Goal: Transaction & Acquisition: Purchase product/service

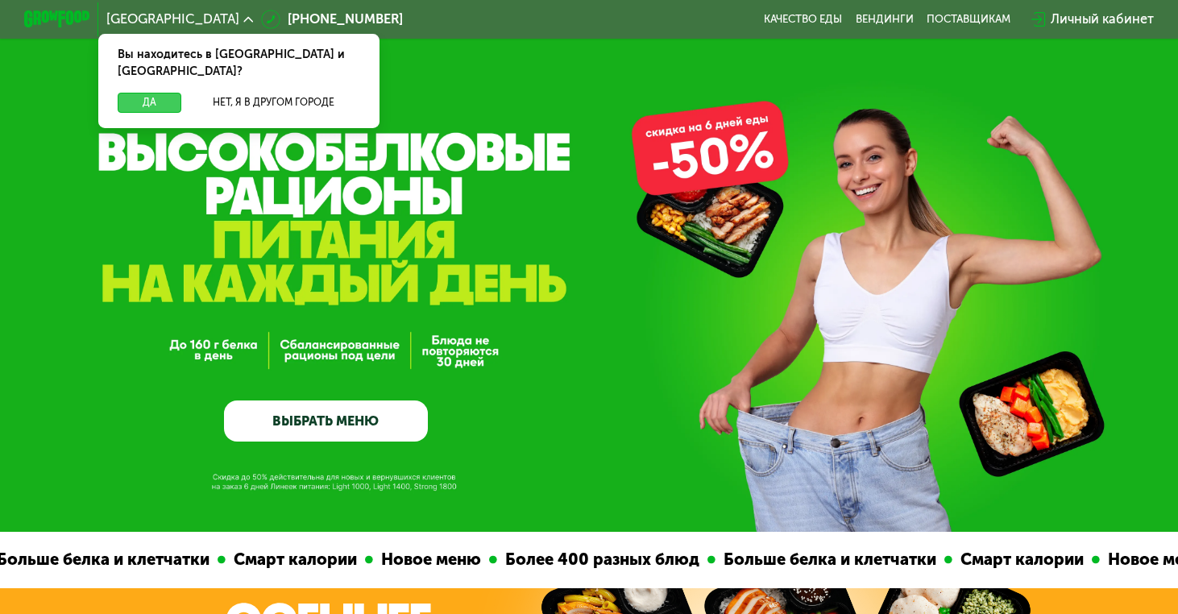
click at [171, 93] on button "Да" at bounding box center [149, 102] width 63 height 19
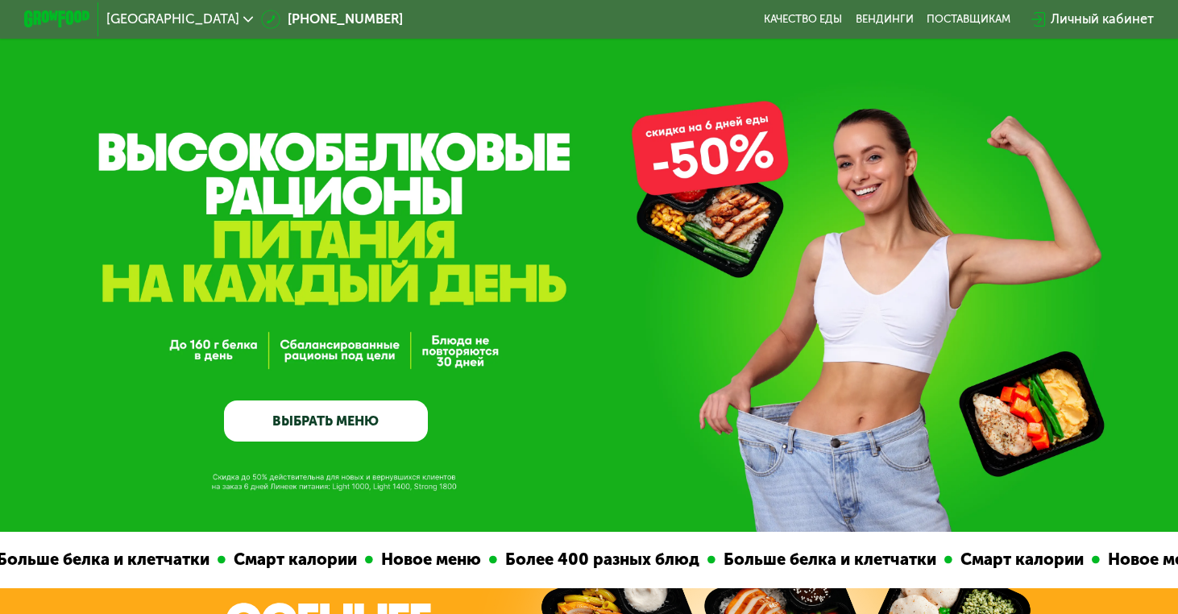
click at [328, 425] on link "ВЫБРАТЬ МЕНЮ" at bounding box center [326, 420] width 204 height 41
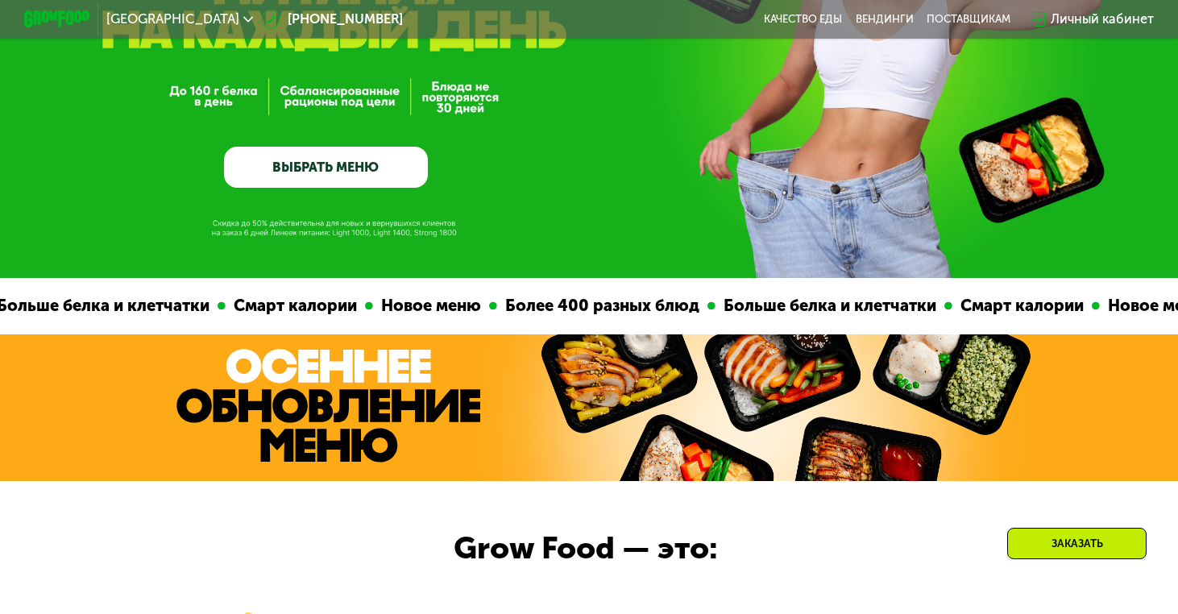
scroll to position [215, 0]
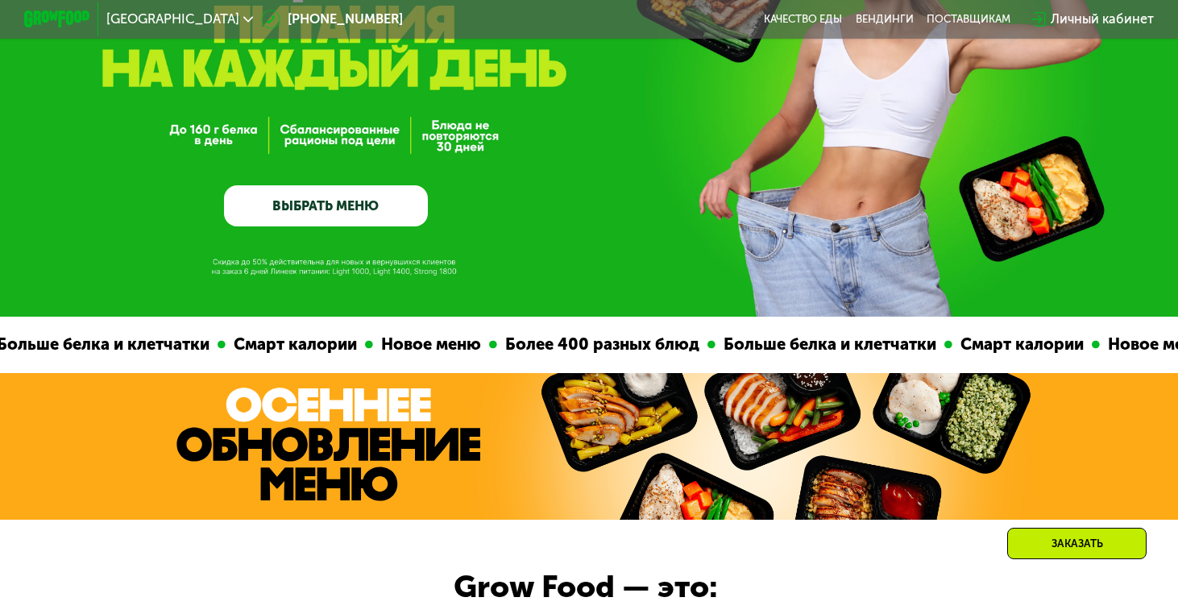
click at [313, 202] on link "ВЫБРАТЬ МЕНЮ" at bounding box center [326, 205] width 204 height 41
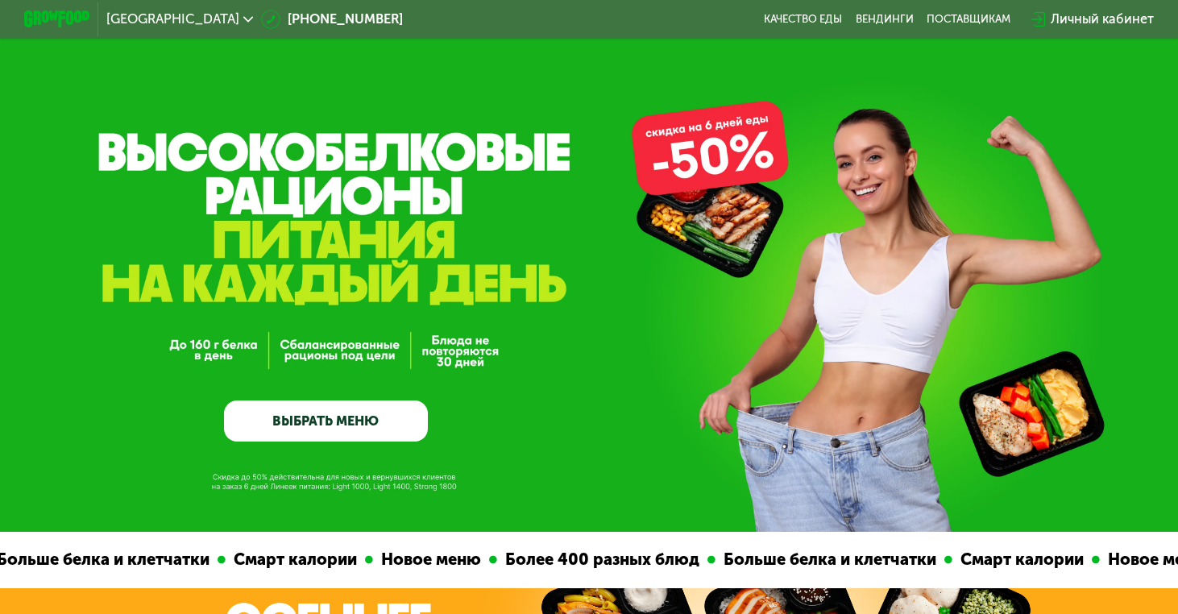
scroll to position [0, 0]
click at [325, 426] on link "ВЫБРАТЬ МЕНЮ" at bounding box center [326, 420] width 204 height 41
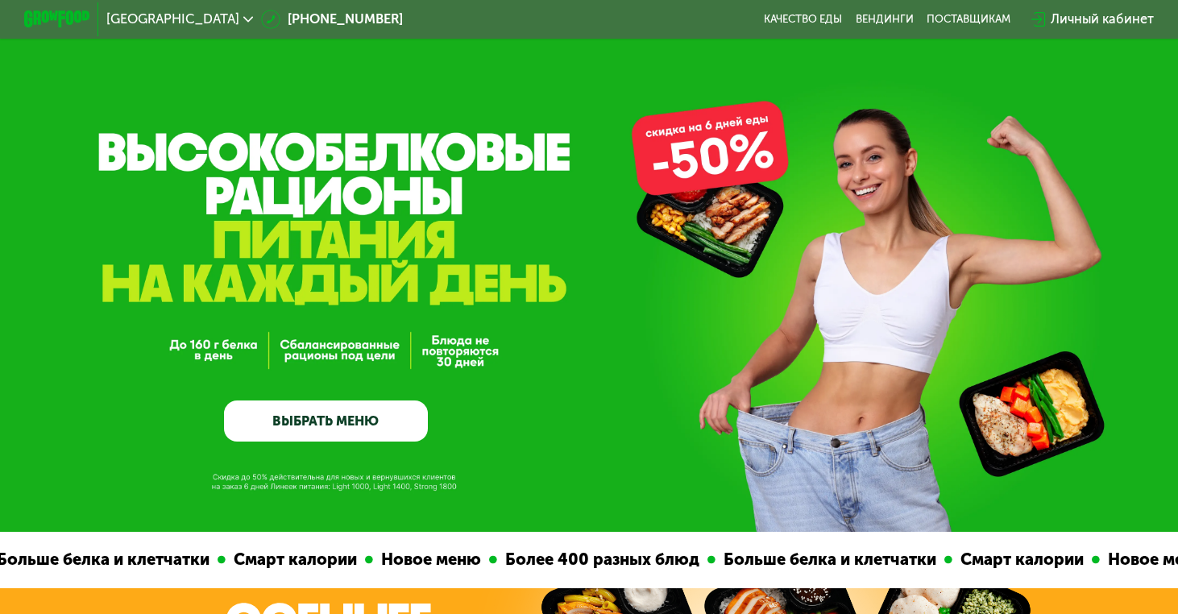
click at [325, 426] on link "ВЫБРАТЬ МЕНЮ" at bounding box center [326, 420] width 204 height 41
click at [256, 199] on div "GrowFood — доставка правильного питания ВЫБРАТЬ МЕНЮ" at bounding box center [326, 315] width 204 height 254
click at [321, 421] on link "ВЫБРАТЬ МЕНЮ" at bounding box center [326, 420] width 204 height 41
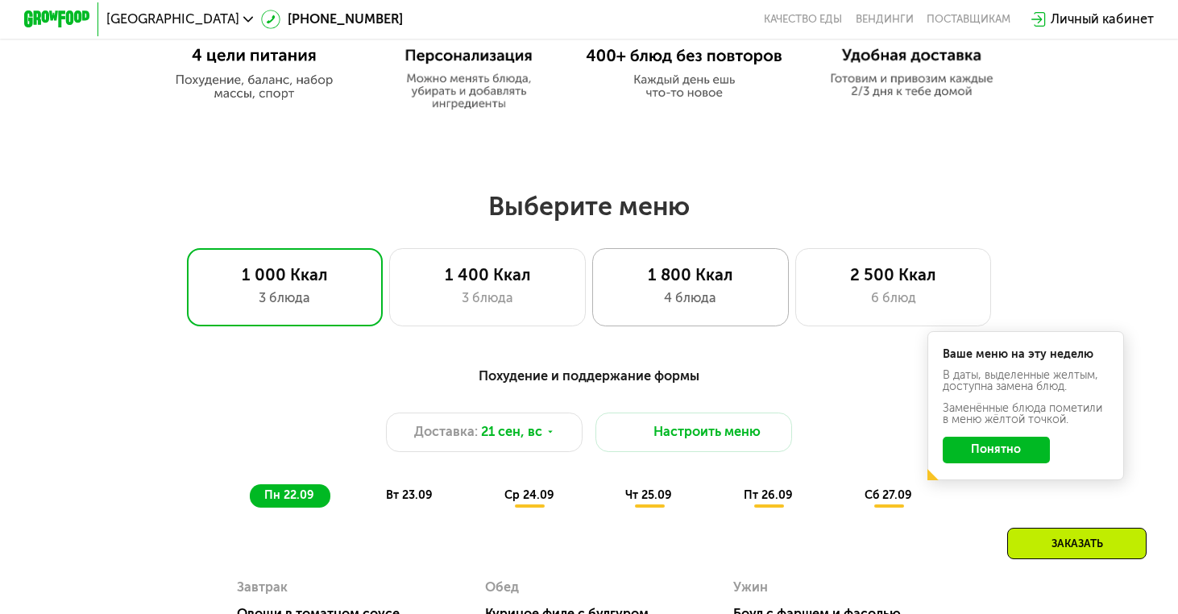
scroll to position [880, 0]
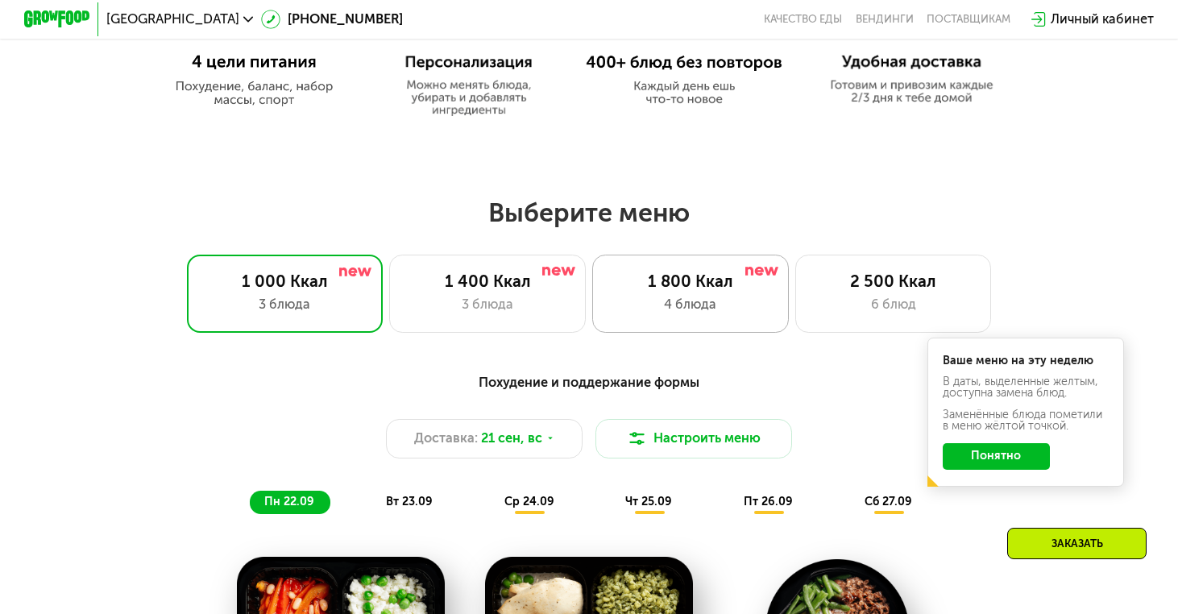
click at [718, 289] on div "1 800 Ккал" at bounding box center [690, 280] width 162 height 19
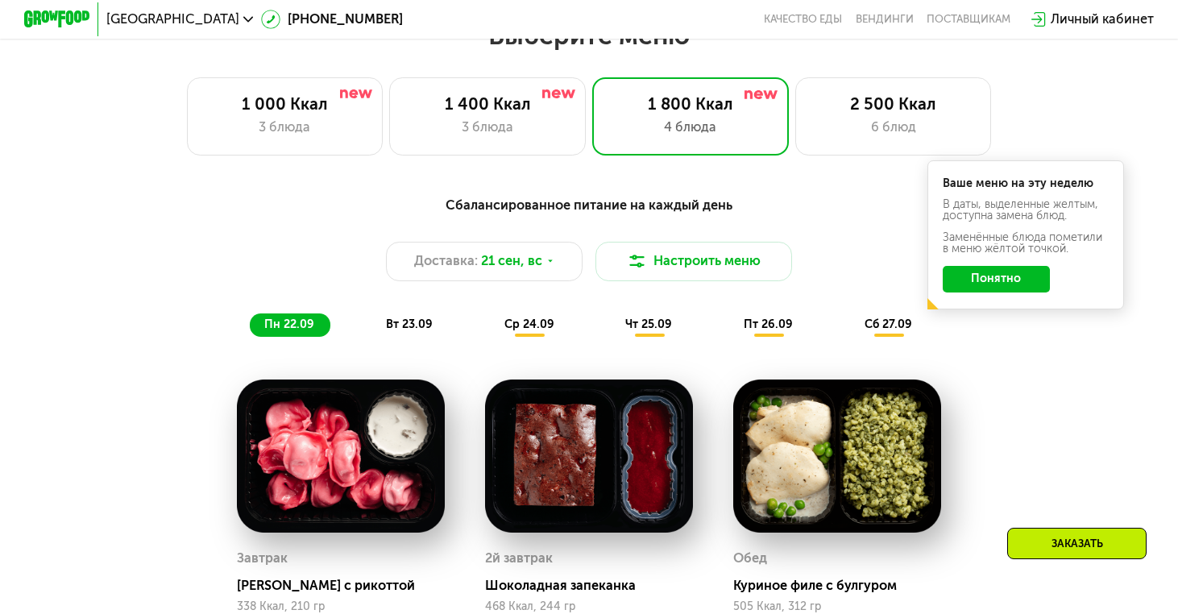
scroll to position [1056, 0]
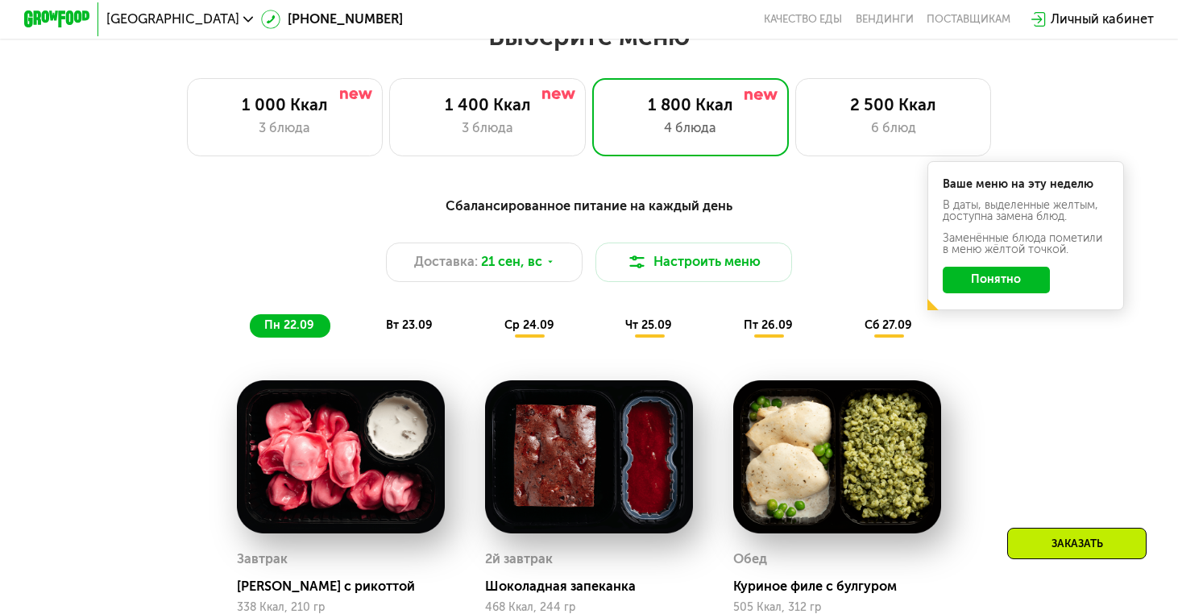
click at [987, 288] on button "Понятно" at bounding box center [995, 280] width 107 height 26
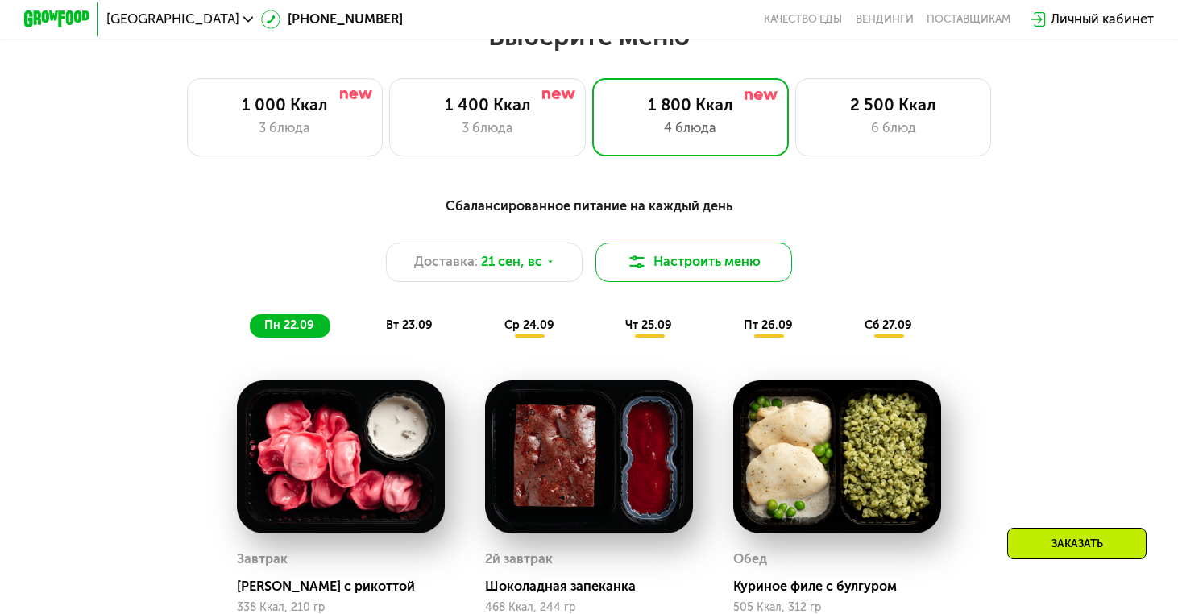
click at [698, 267] on button "Настроить меню" at bounding box center [693, 261] width 197 height 39
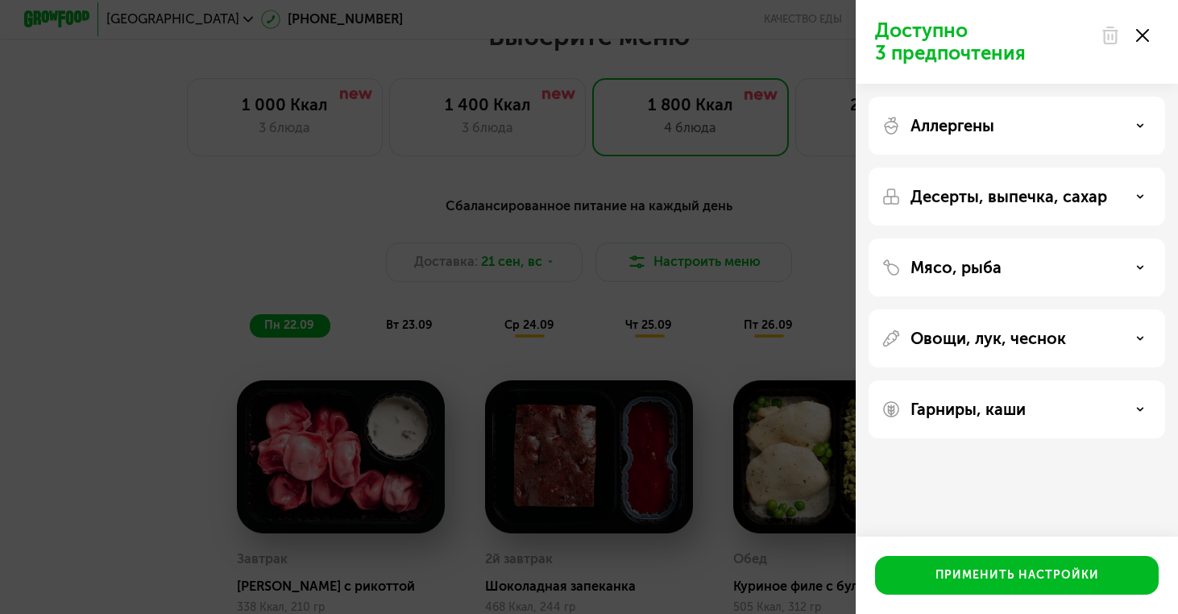
click at [1024, 126] on div "Аллергены" at bounding box center [1016, 125] width 271 height 19
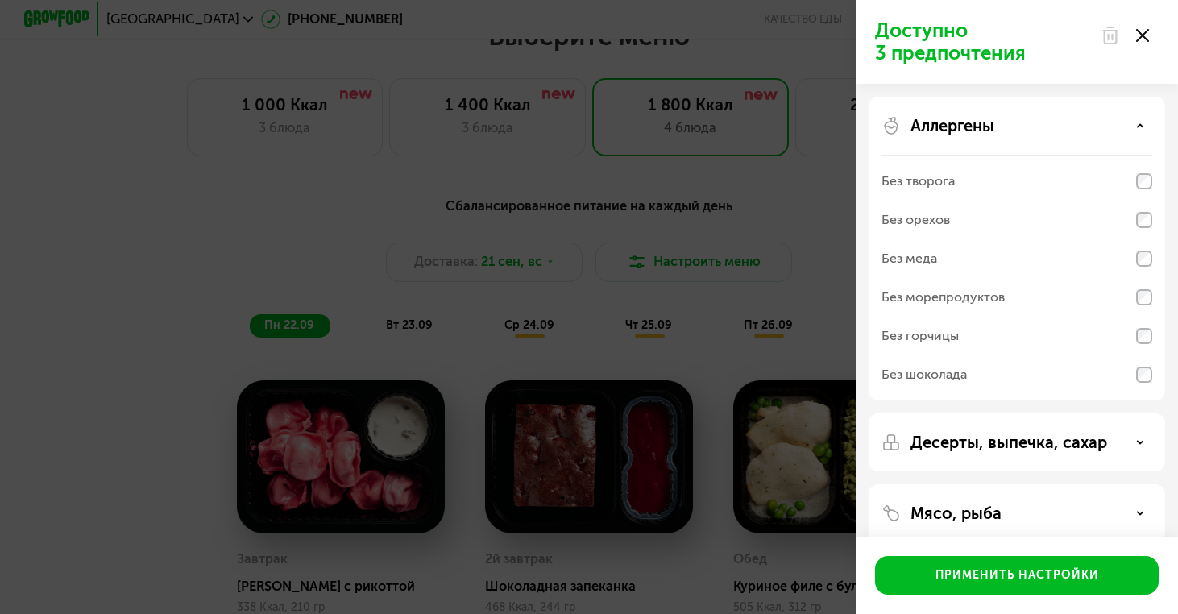
click at [1024, 126] on div "Аллергены" at bounding box center [1016, 125] width 271 height 19
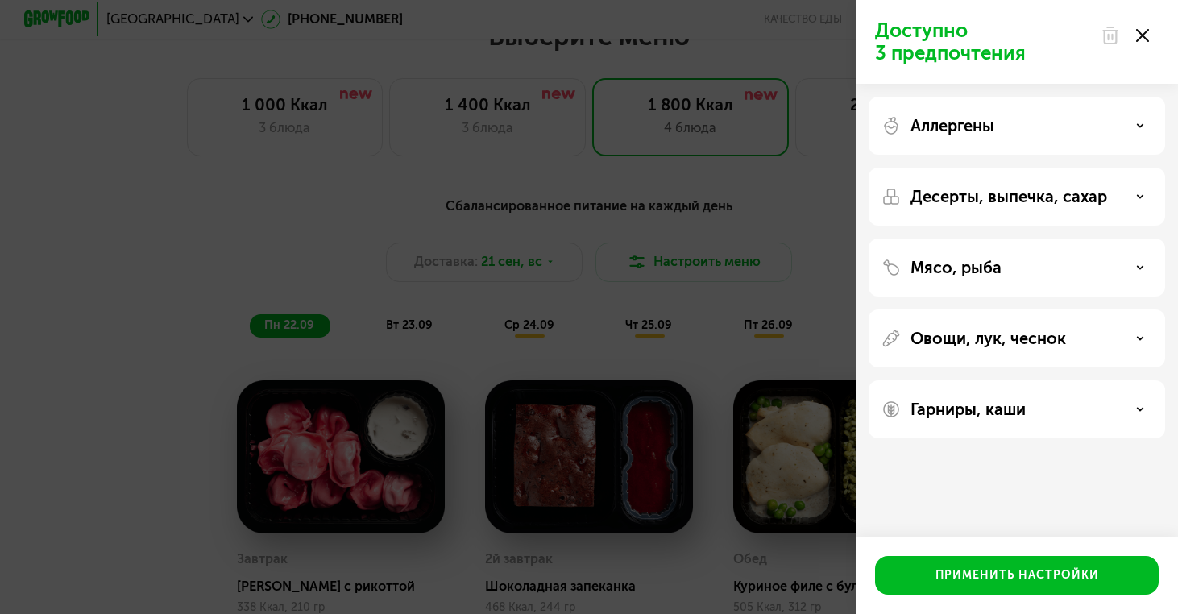
click at [1041, 201] on p "Десерты, выпечка, сахар" at bounding box center [1008, 196] width 197 height 19
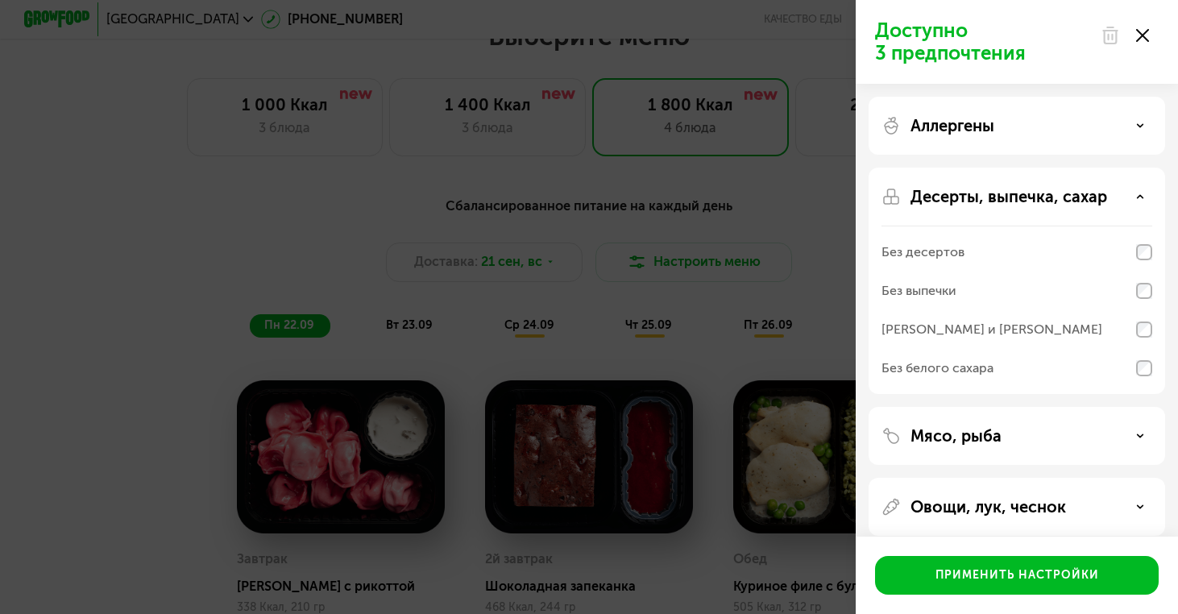
click at [1041, 201] on p "Десерты, выпечка, сахар" at bounding box center [1008, 196] width 197 height 19
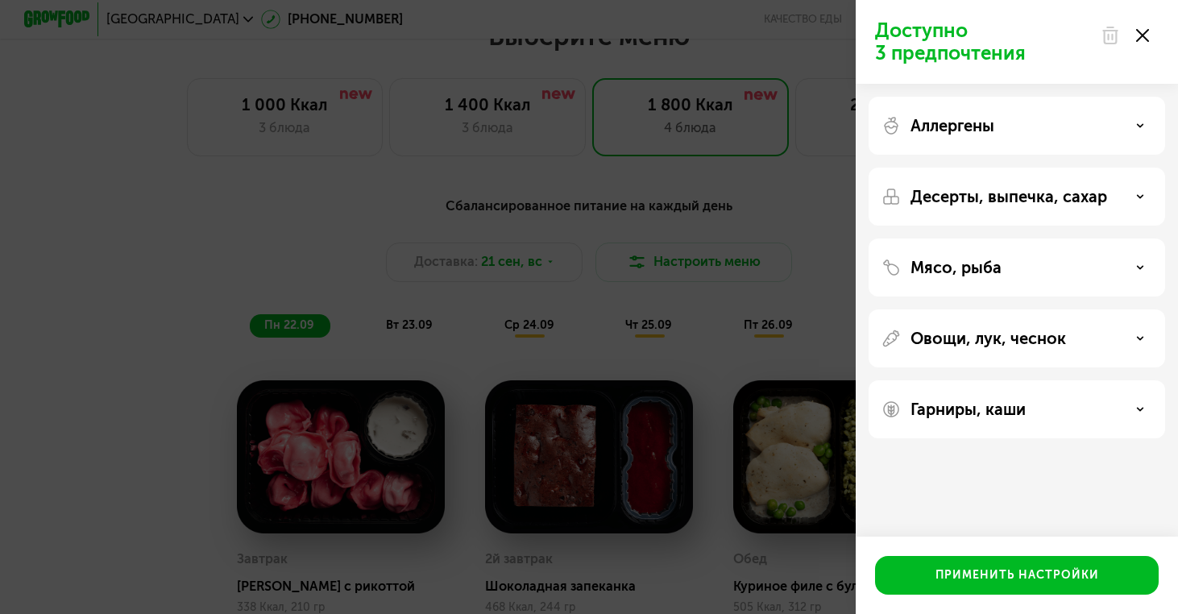
click at [1056, 276] on div "Мясо, рыба" at bounding box center [1016, 267] width 271 height 19
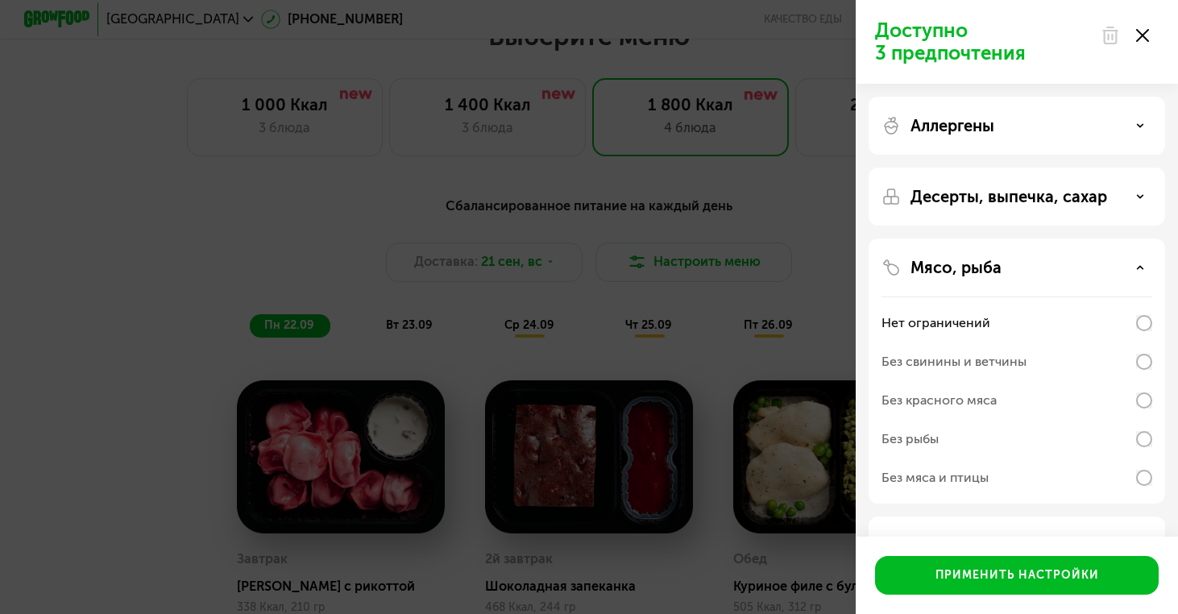
click at [1056, 276] on div "Мясо, рыба" at bounding box center [1016, 267] width 271 height 19
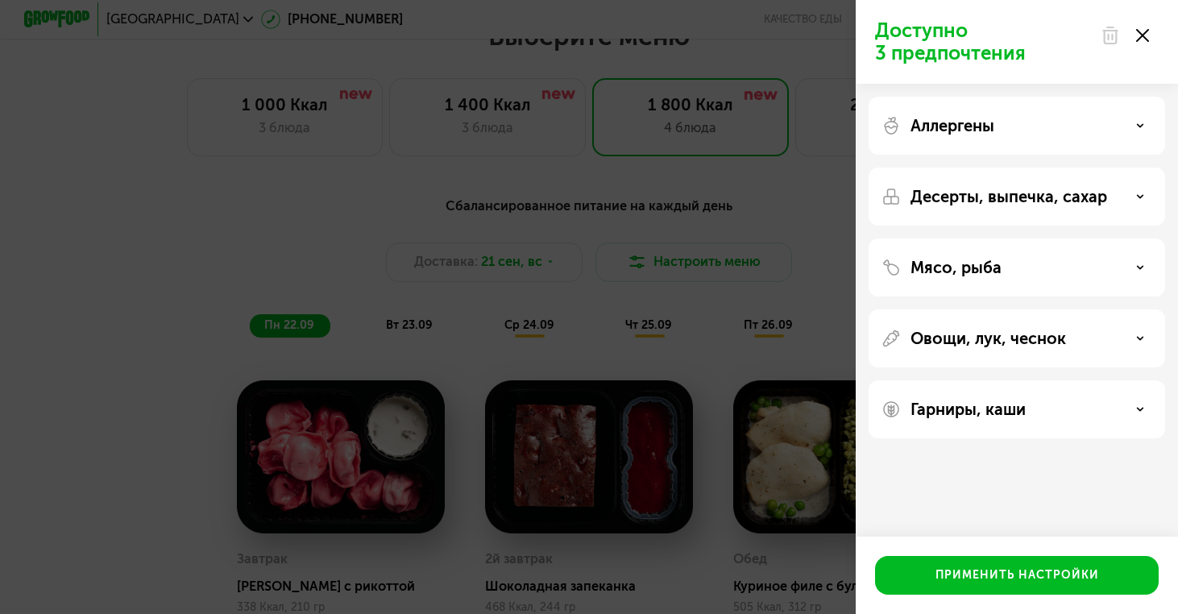
click at [106, 280] on div "Доступно 3 предпочтения Аллергены Десерты, выпечка, сахар Мясо, рыба Овощи, лук…" at bounding box center [589, 307] width 1178 height 614
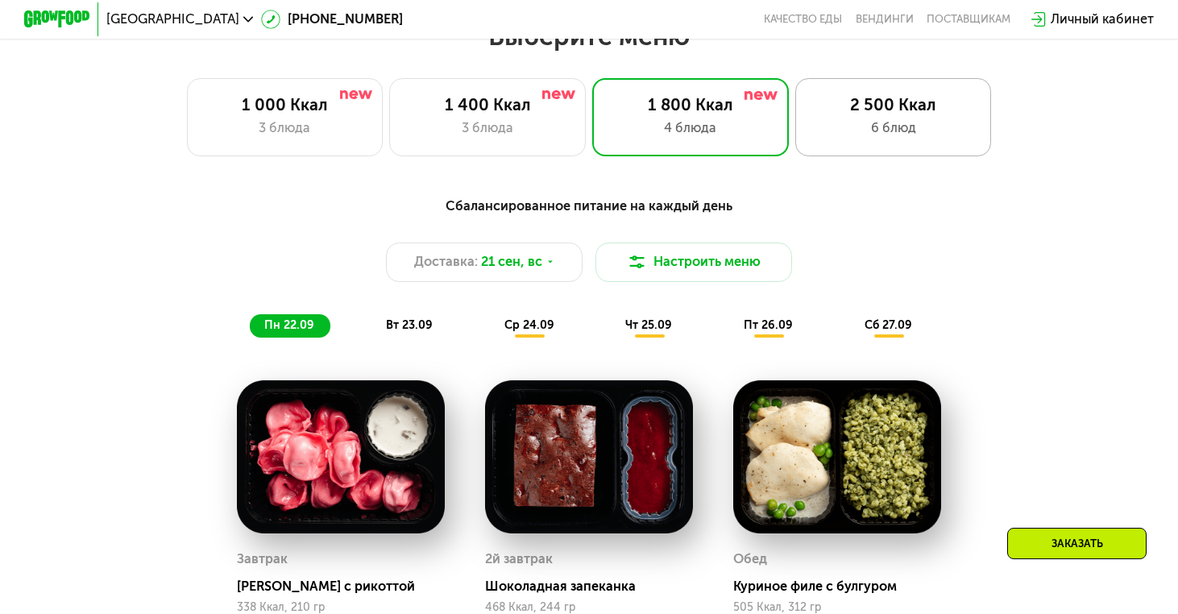
click at [879, 112] on div "2 500 Ккал" at bounding box center [893, 104] width 162 height 19
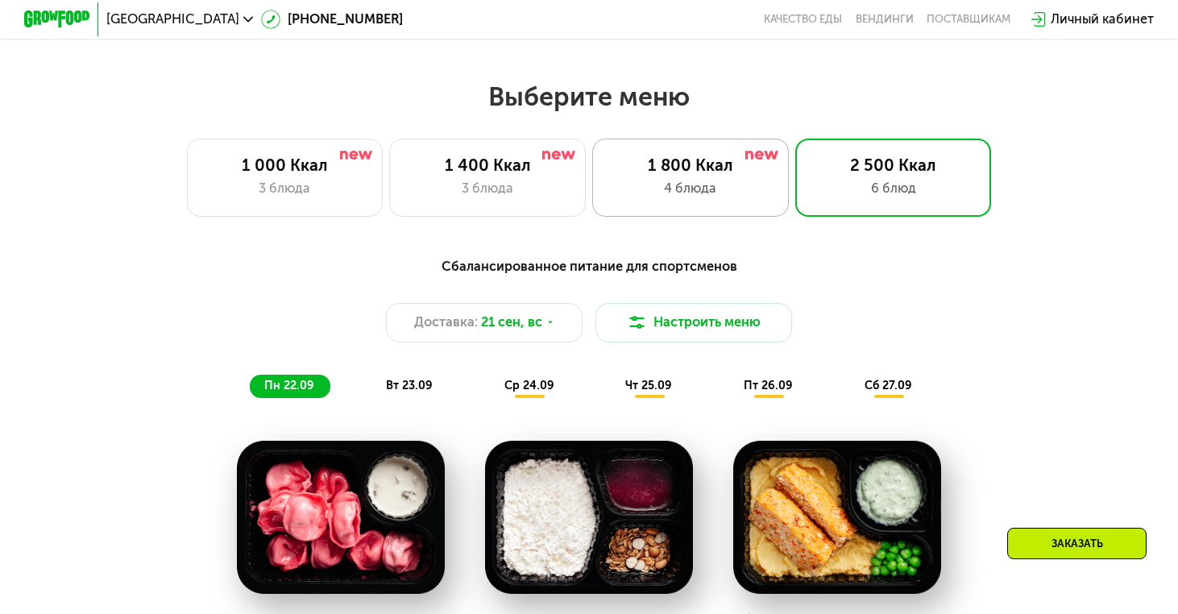
scroll to position [993, 0]
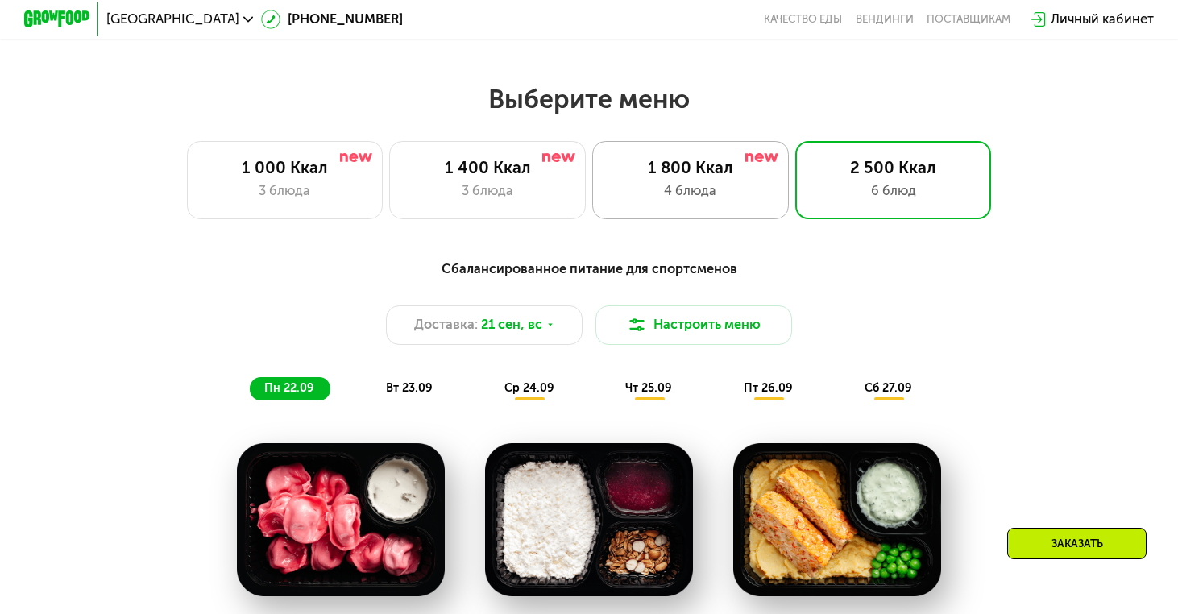
click at [729, 149] on div "1 800 Ккал 4 блюда" at bounding box center [690, 180] width 197 height 78
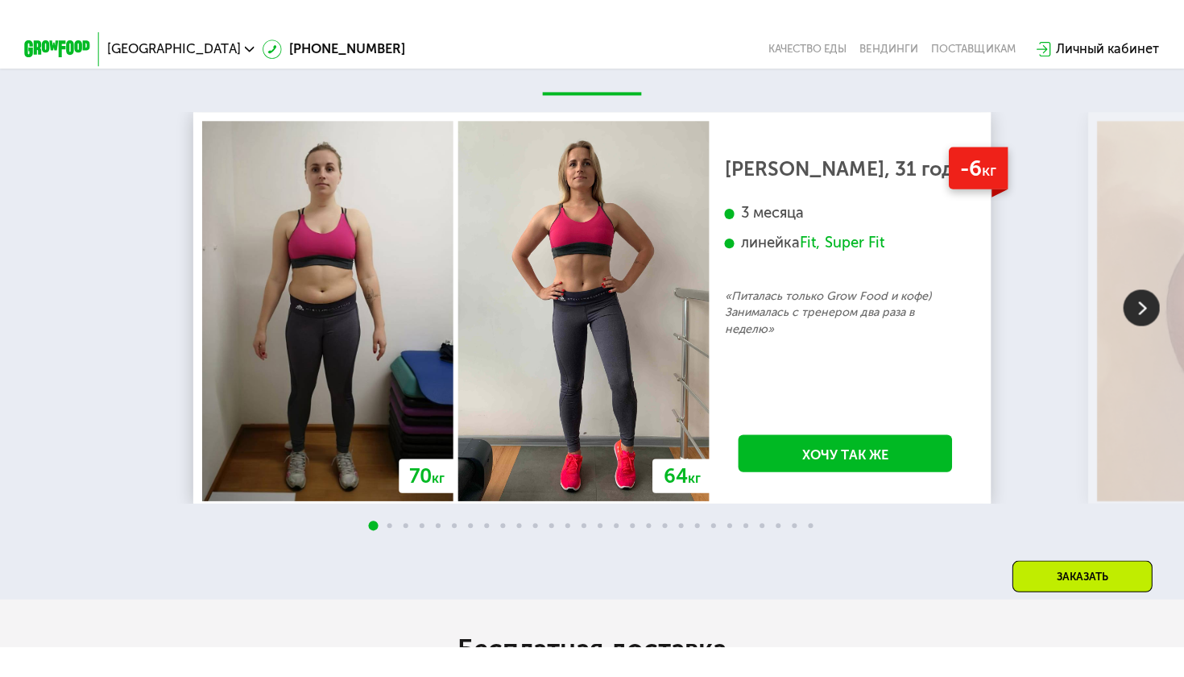
scroll to position [3196, 0]
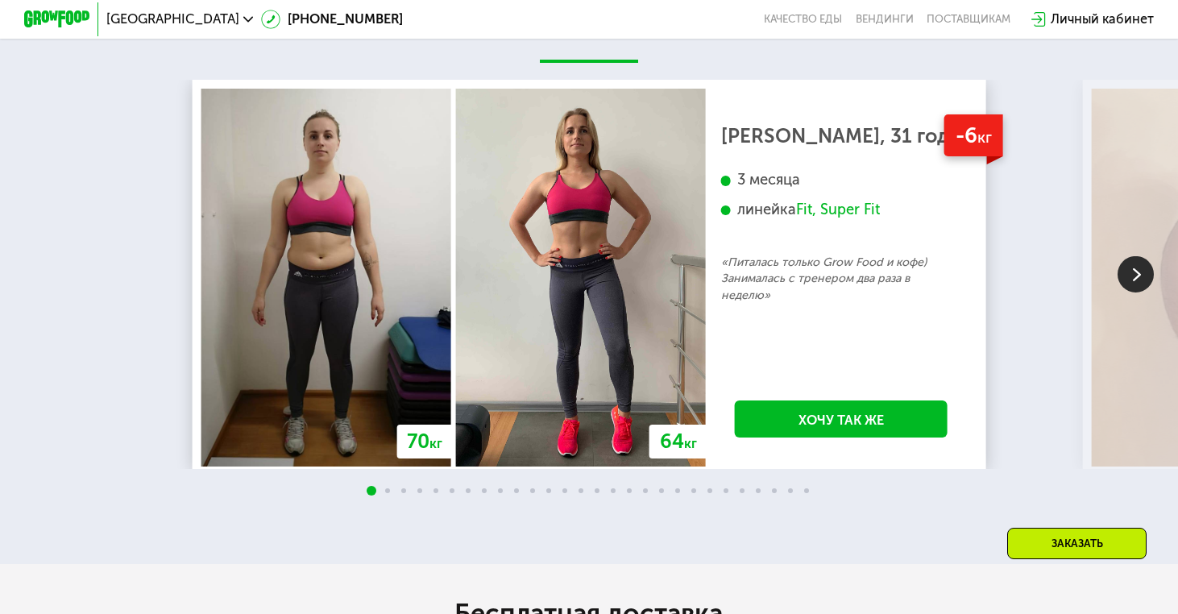
click at [387, 490] on span at bounding box center [387, 490] width 5 height 5
click at [385, 488] on span at bounding box center [387, 490] width 5 height 5
click at [1136, 269] on img at bounding box center [1135, 274] width 36 height 36
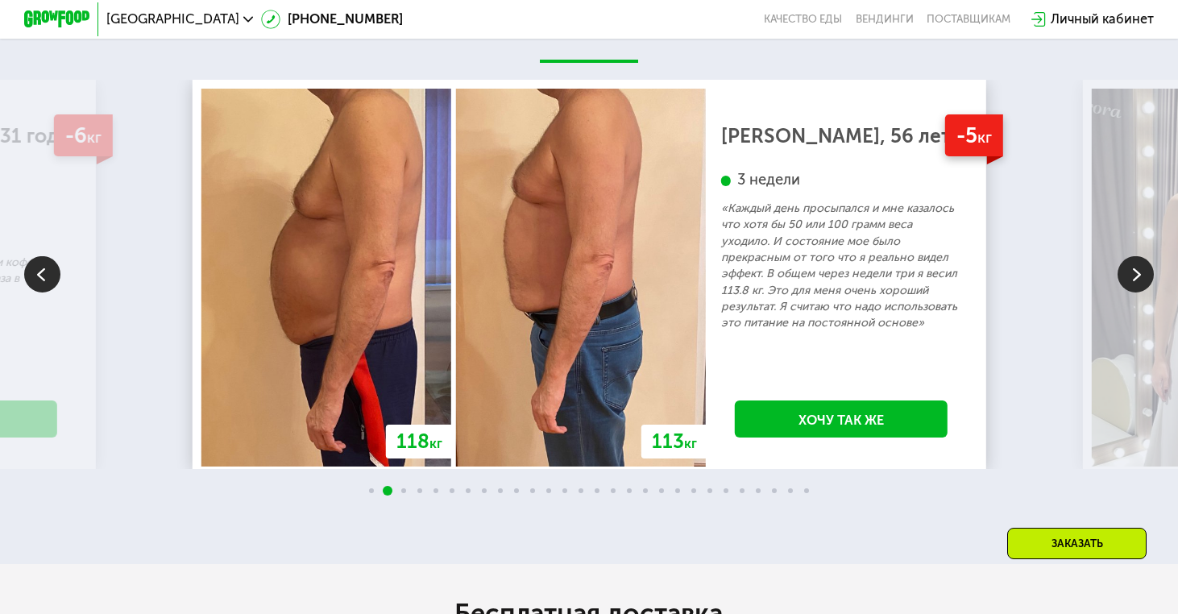
click at [1136, 269] on img at bounding box center [1135, 274] width 36 height 36
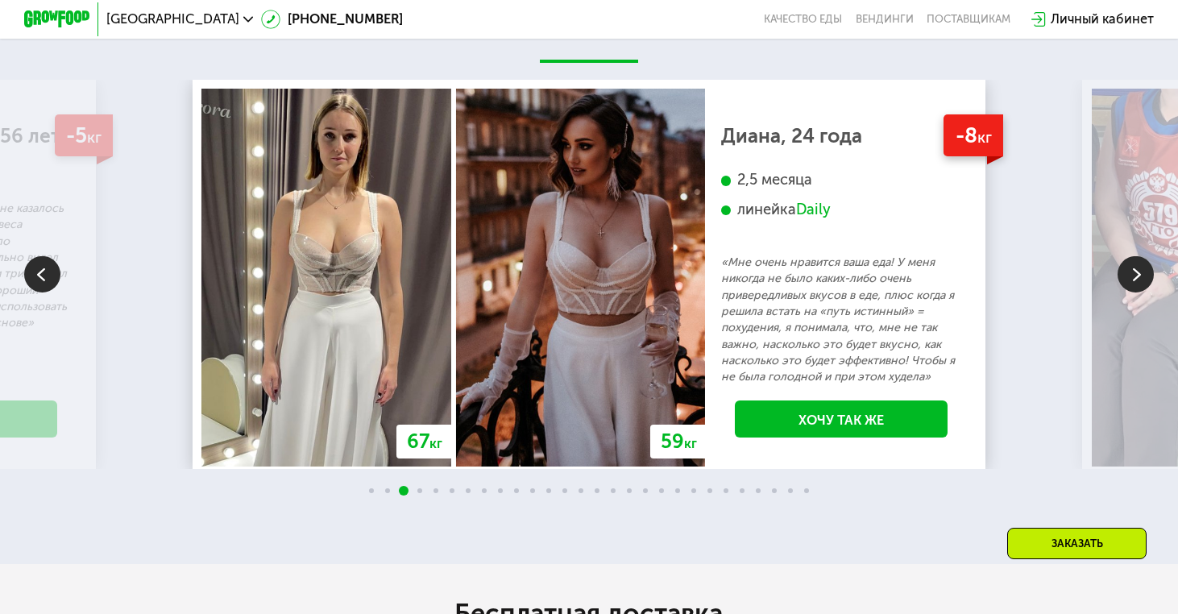
click at [1136, 269] on img at bounding box center [1135, 274] width 36 height 36
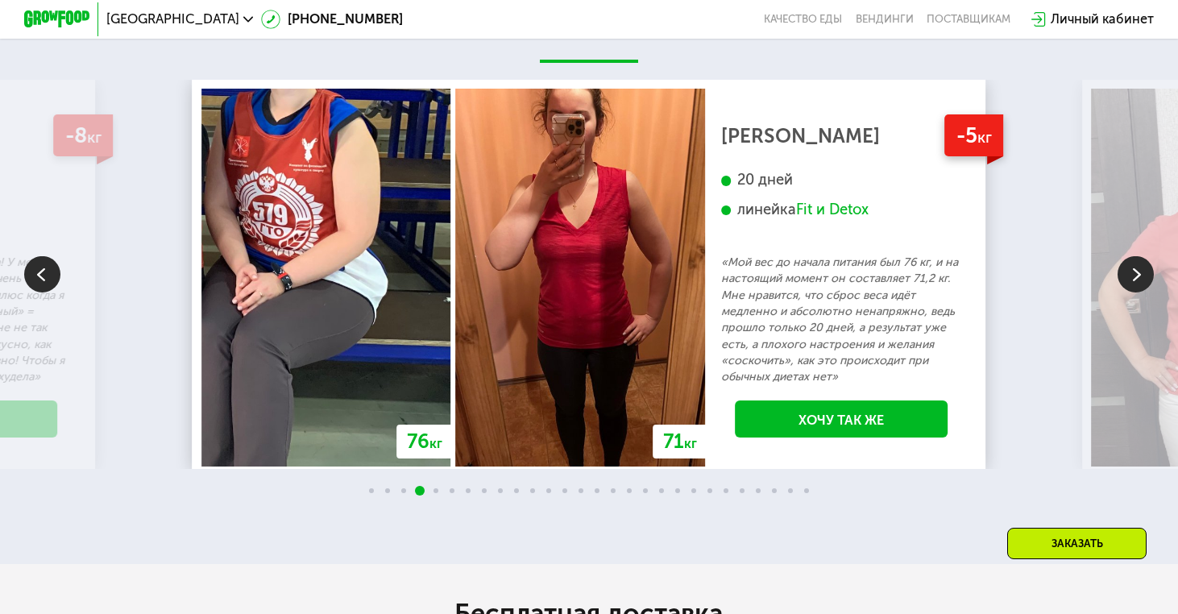
click at [1136, 270] on img at bounding box center [1135, 274] width 36 height 36
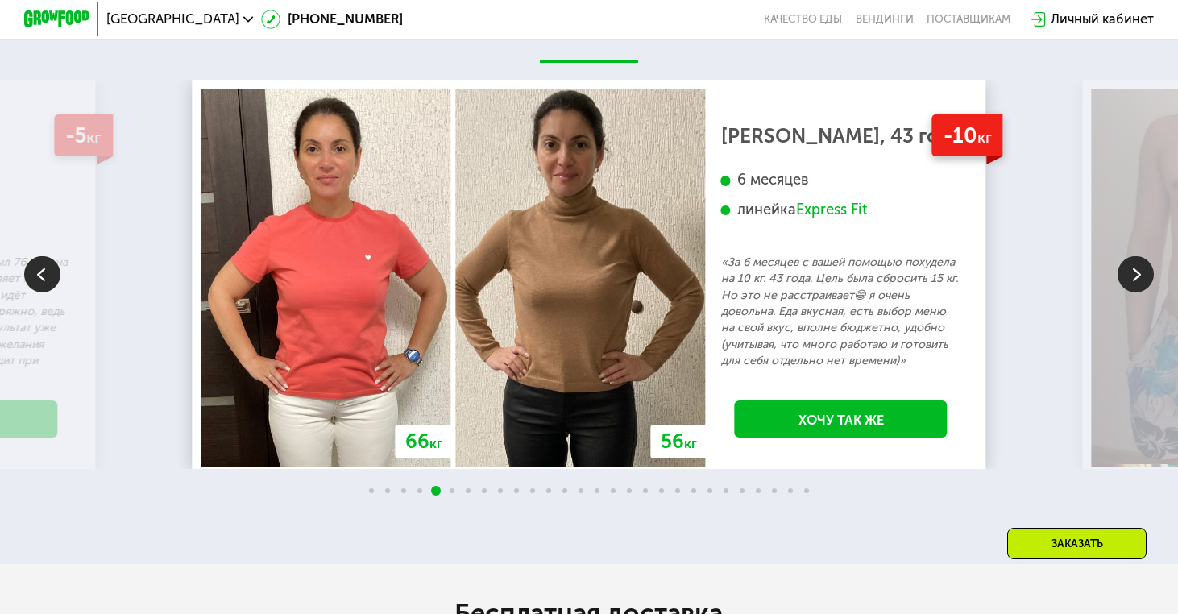
click at [1136, 270] on img at bounding box center [1135, 274] width 36 height 36
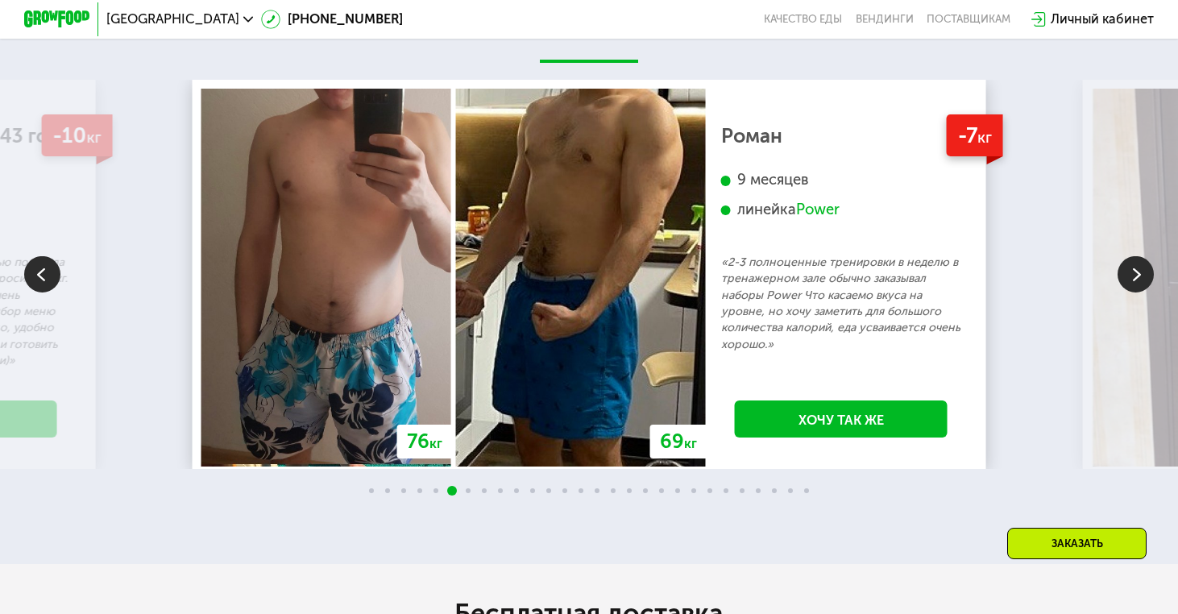
click at [1136, 270] on img at bounding box center [1135, 274] width 36 height 36
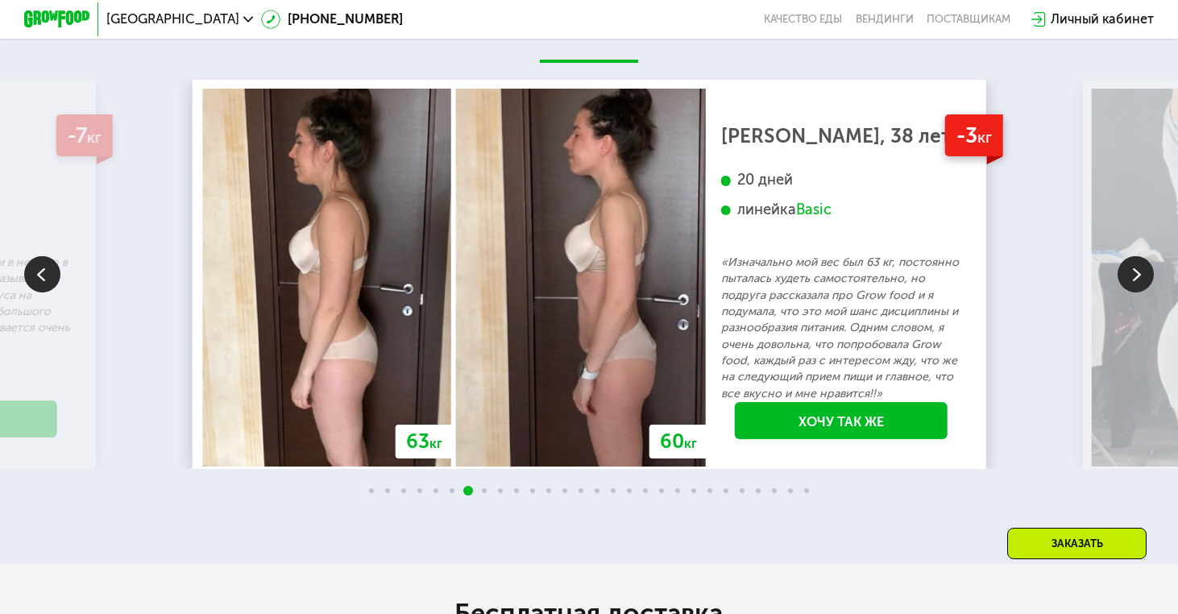
click at [1136, 270] on img at bounding box center [1135, 274] width 36 height 36
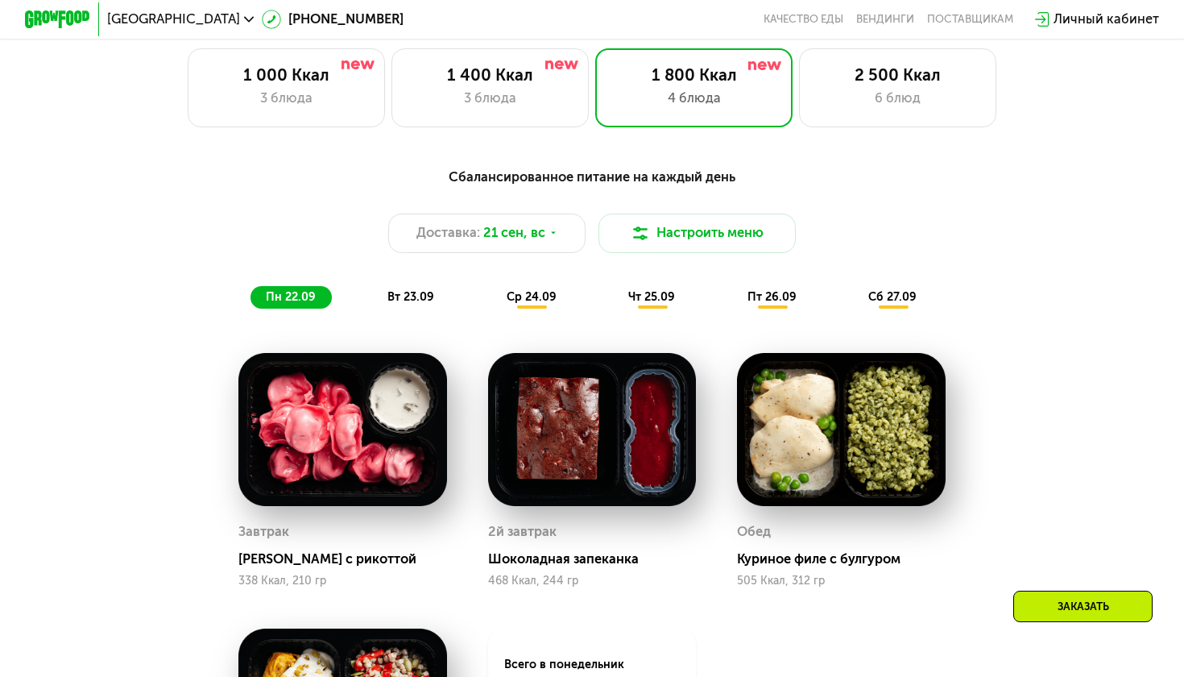
scroll to position [1082, 0]
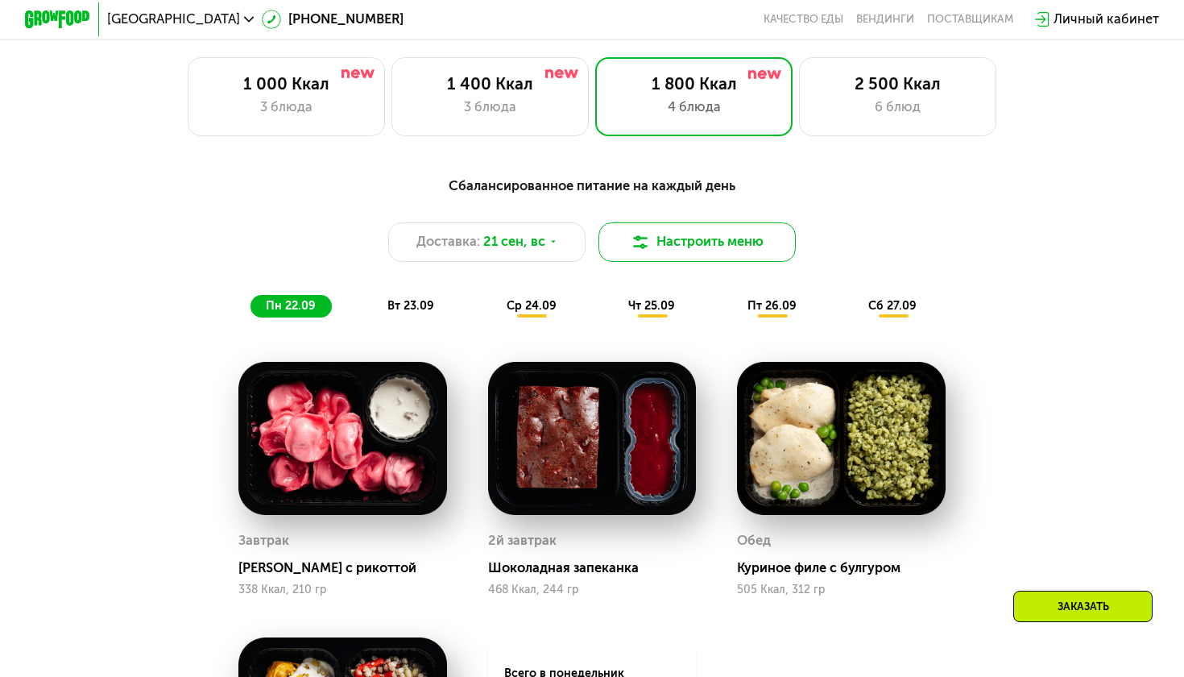
click at [687, 239] on button "Настроить меню" at bounding box center [696, 241] width 197 height 39
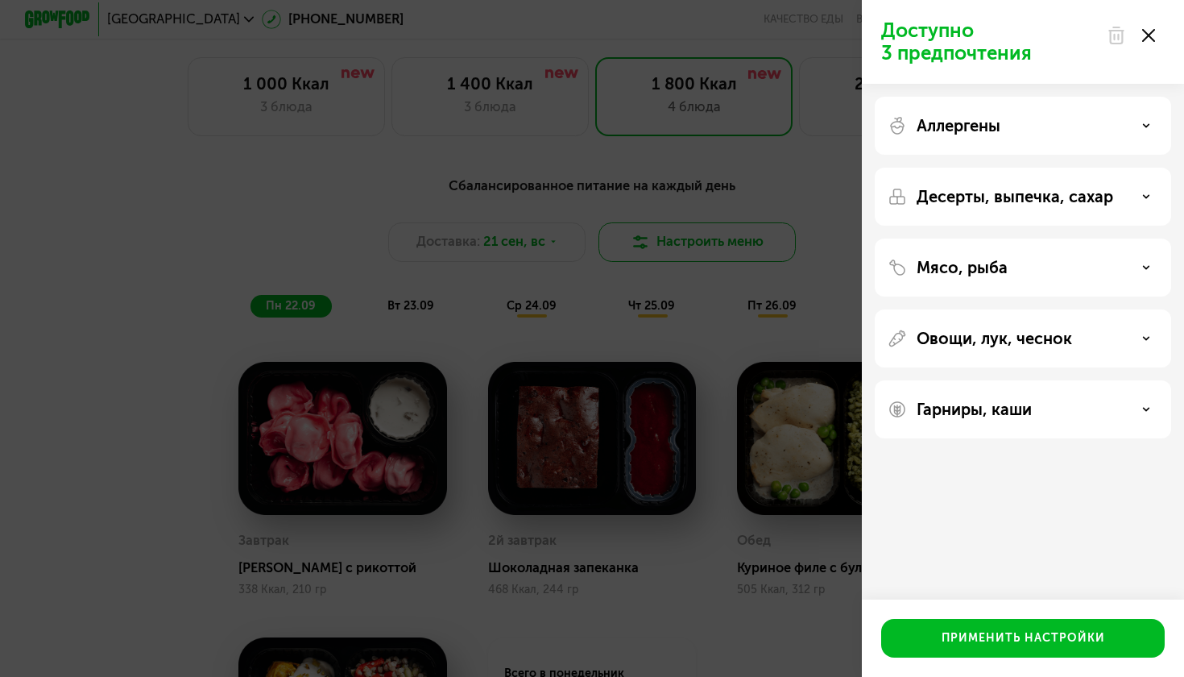
click at [687, 239] on div "Доступно 3 предпочтения Аллергены Десерты, выпечка, сахар Мясо, рыба Овощи, лук…" at bounding box center [592, 338] width 1184 height 677
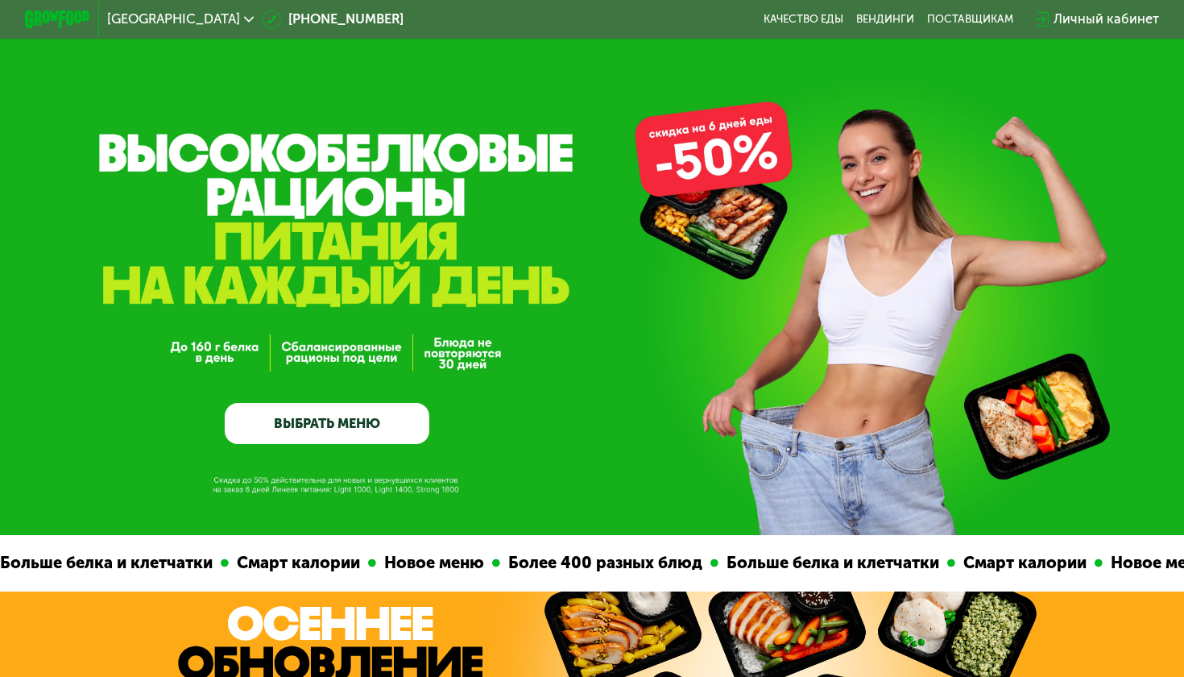
scroll to position [0, 0]
click at [314, 428] on link "ВЫБРАТЬ МЕНЮ" at bounding box center [327, 423] width 205 height 41
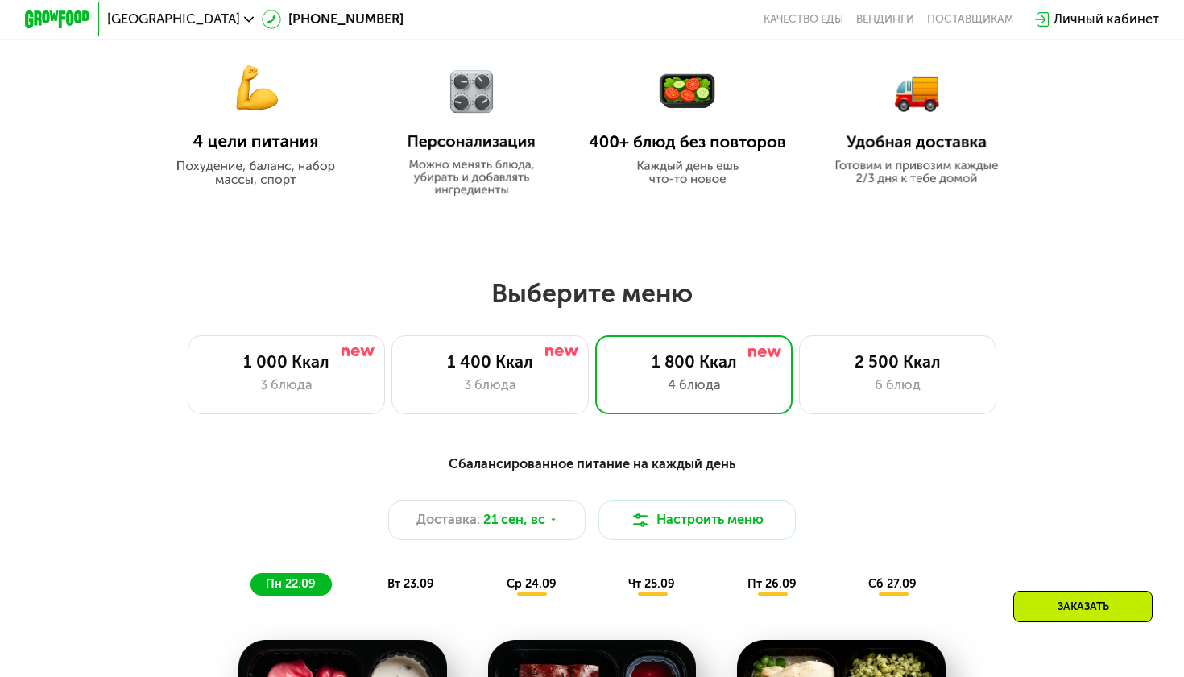
scroll to position [806, 0]
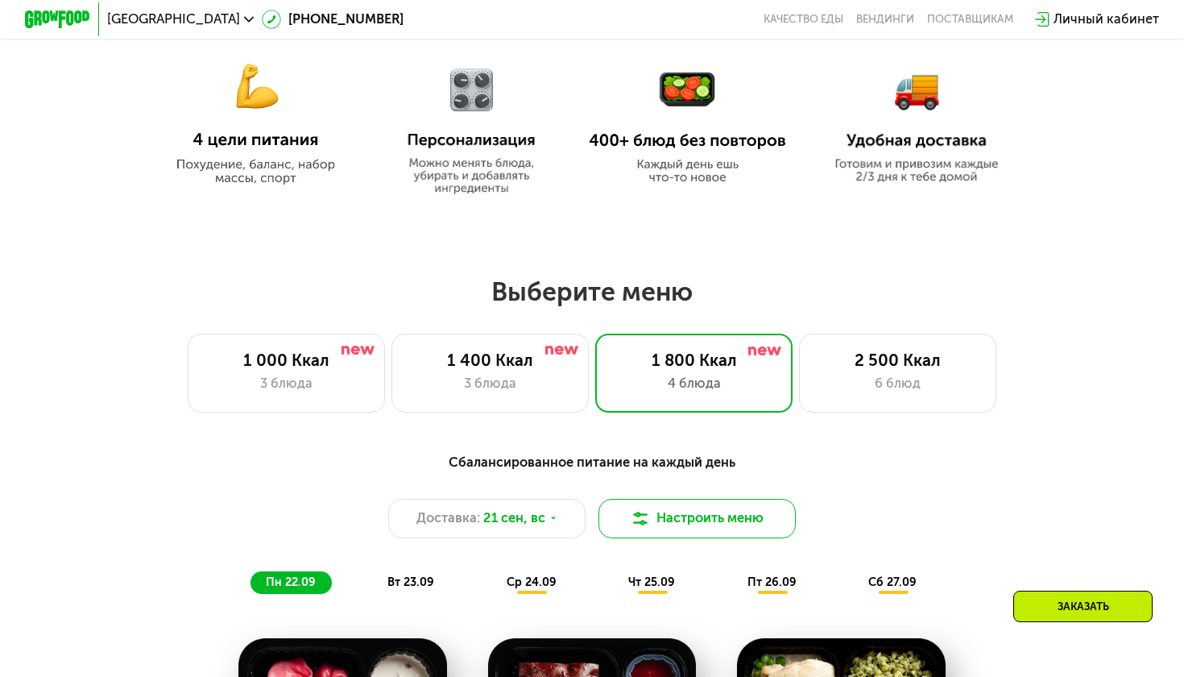
click at [679, 532] on button "Настроить меню" at bounding box center [696, 518] width 197 height 39
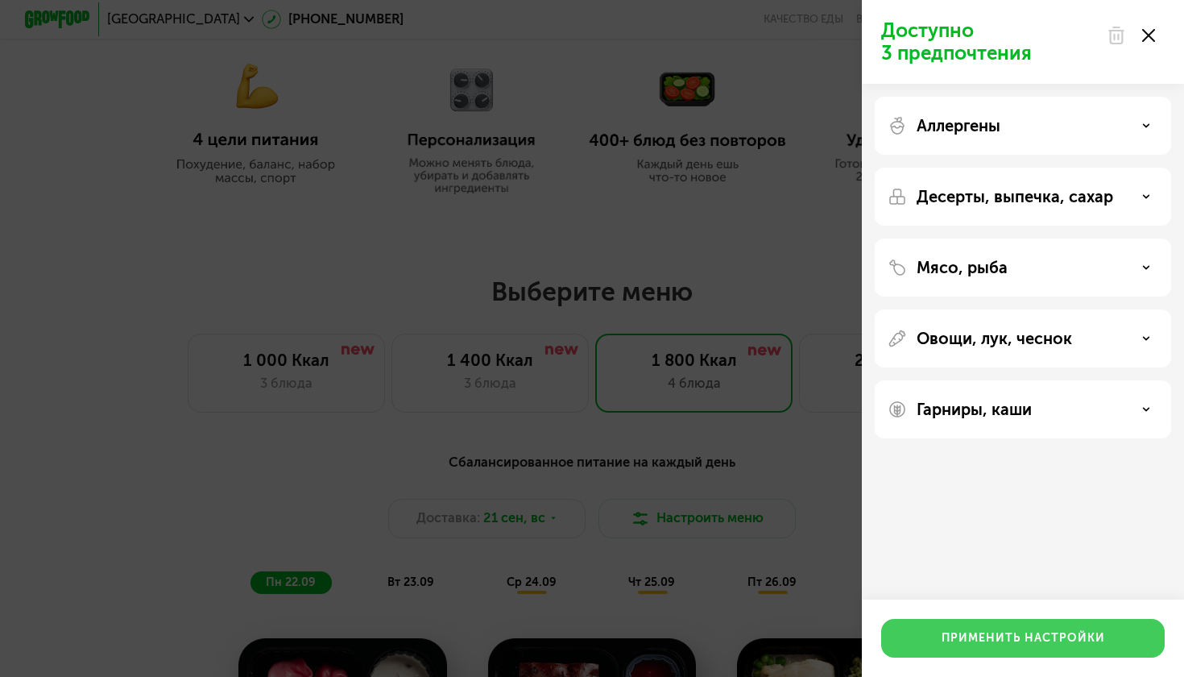
click at [996, 613] on button "Применить настройки" at bounding box center [1023, 638] width 284 height 39
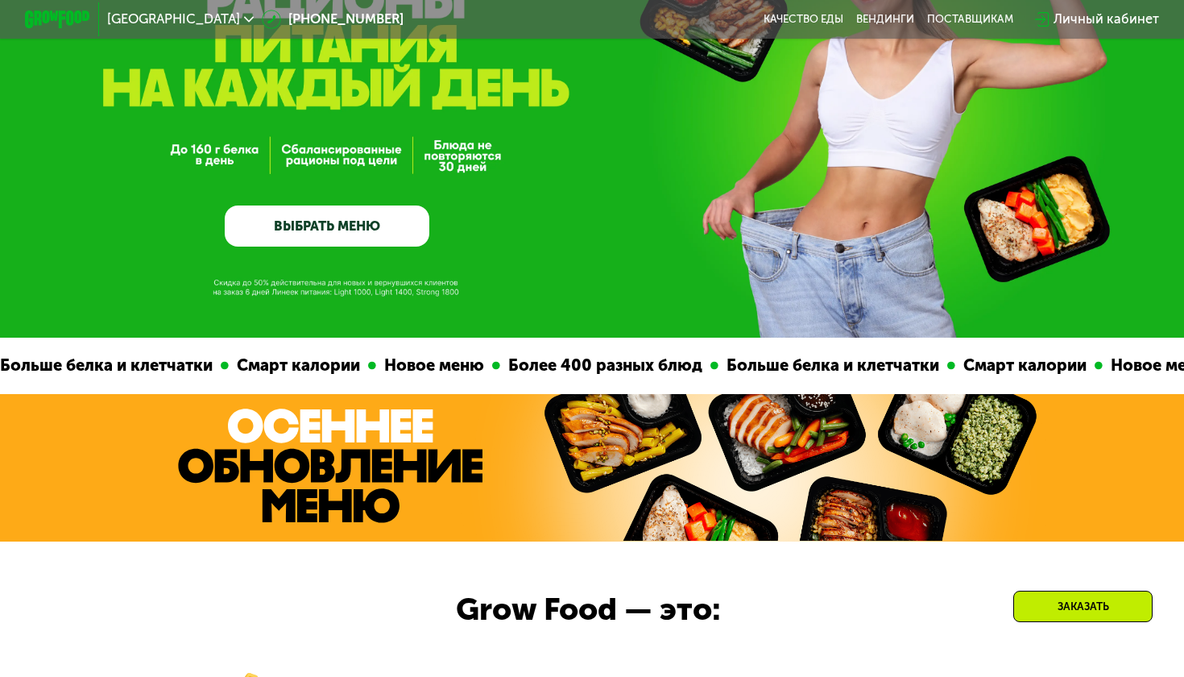
scroll to position [195, 0]
